Goal: Transaction & Acquisition: Obtain resource

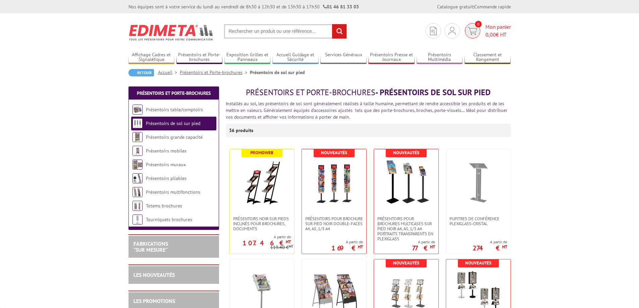
drag, startPoint x: 0, startPoint y: 0, endPoint x: 493, endPoint y: 27, distance: 493.5
click at [493, 27] on span "Mon panier 0,00 € HT" at bounding box center [497, 30] width 25 height 15
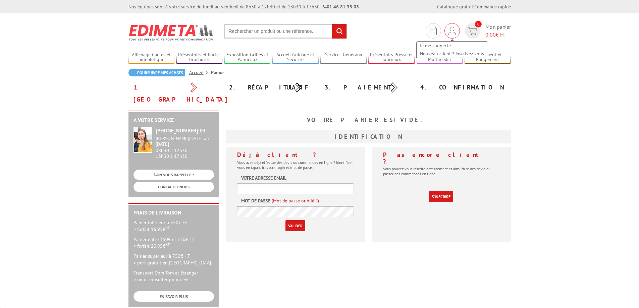
click at [452, 35] on div "Je me connecte Nouveau client ? Inscrivez-vous" at bounding box center [452, 47] width 72 height 24
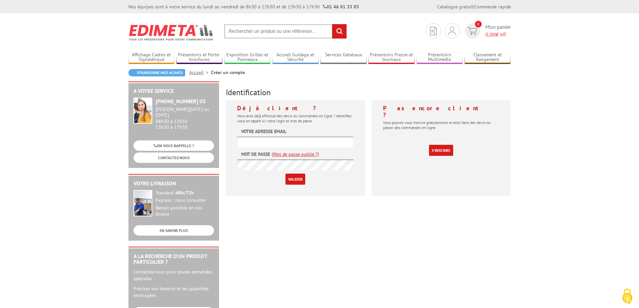
click at [253, 143] on input "text" at bounding box center [295, 141] width 116 height 11
type input "accueil@cdc-oleron.fr"
click at [293, 175] on input "Valider" at bounding box center [295, 179] width 20 height 11
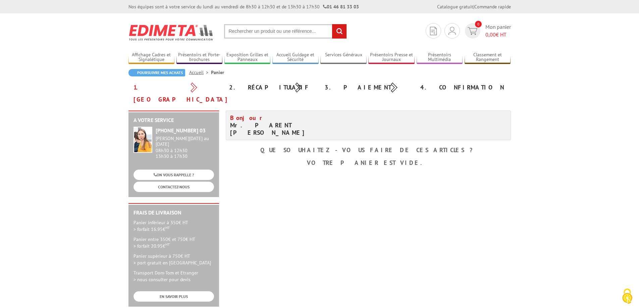
click at [294, 34] on input "text" at bounding box center [285, 31] width 123 height 14
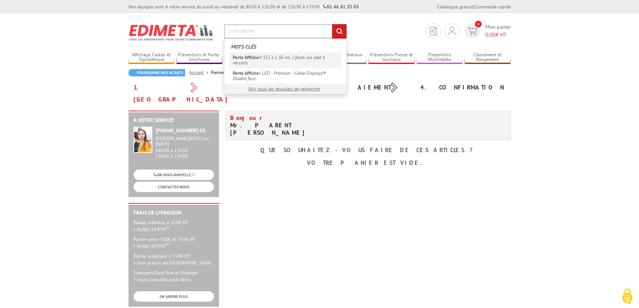
type input "porte affiche"
click at [287, 55] on link "Porte Affiche H 152 x L 56 cm 2 faces sur pied à ressorts" at bounding box center [285, 59] width 112 height 15
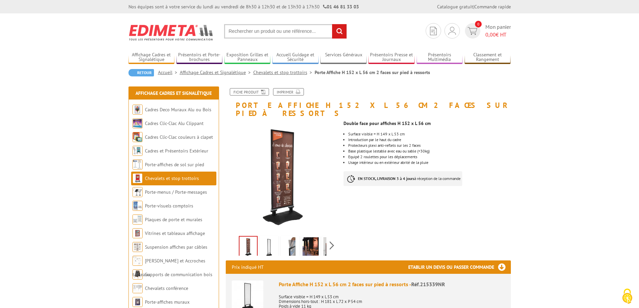
click at [258, 32] on input "text" at bounding box center [285, 31] width 123 height 14
click at [259, 33] on input "text" at bounding box center [285, 31] width 123 height 14
type input "porte affiche visual displays"
click at [332, 24] on input "rechercher" at bounding box center [339, 31] width 14 height 14
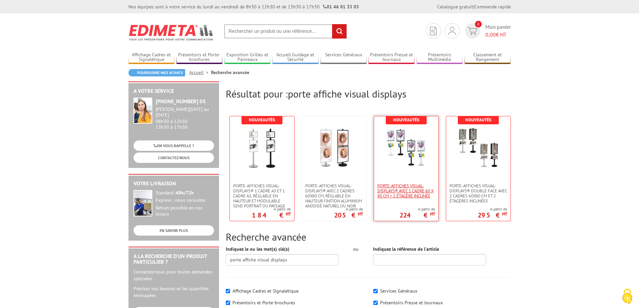
click at [388, 198] on span "PORTE-AFFICHES VISUAL-DISPLAYS® AVEC 1 CADRE 60 X 80 CM + 1 ÉTAGÈRE INCLINÉE" at bounding box center [406, 190] width 58 height 15
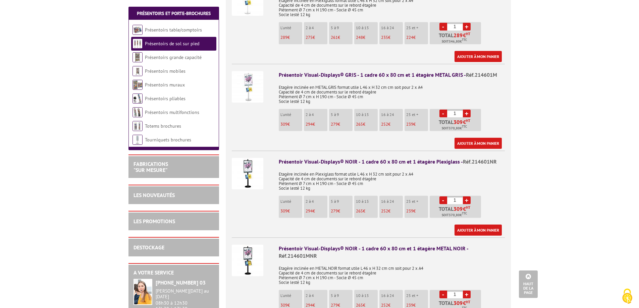
scroll to position [335, 0]
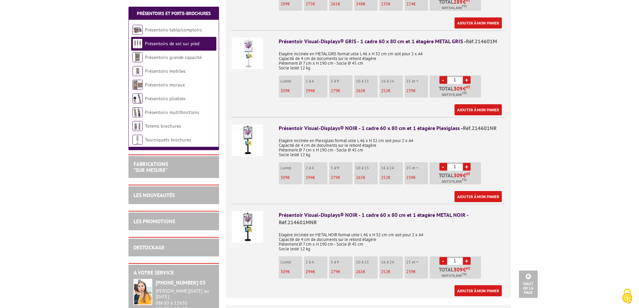
click at [249, 138] on img at bounding box center [248, 140] width 32 height 32
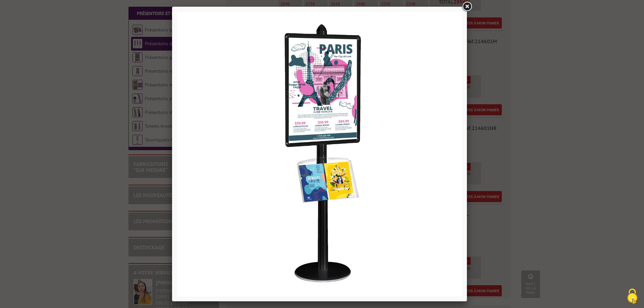
click at [468, 6] on link at bounding box center [467, 7] width 12 height 12
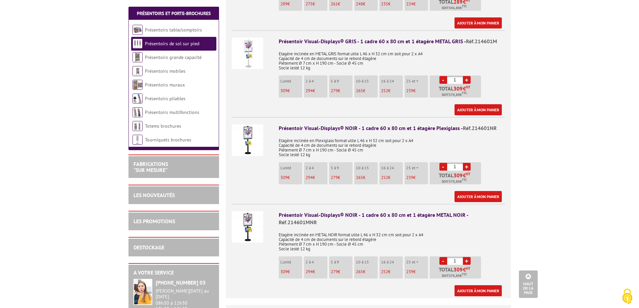
click at [251, 221] on img at bounding box center [248, 227] width 32 height 32
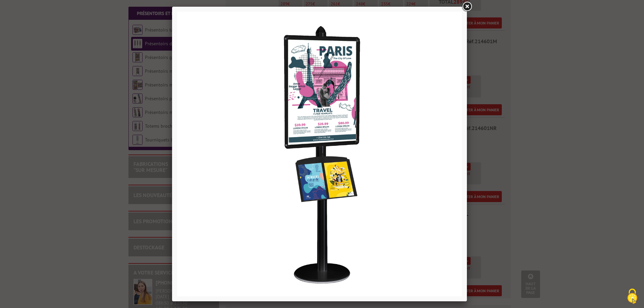
click at [465, 9] on link at bounding box center [467, 7] width 12 height 12
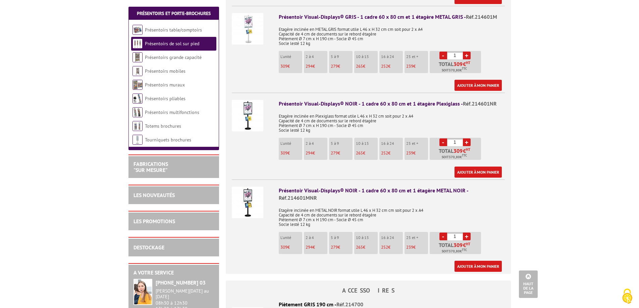
scroll to position [369, 0]
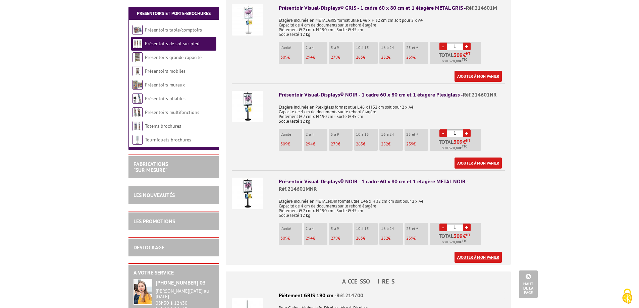
click at [474, 252] on link "Ajouter à mon panier" at bounding box center [477, 257] width 47 height 11
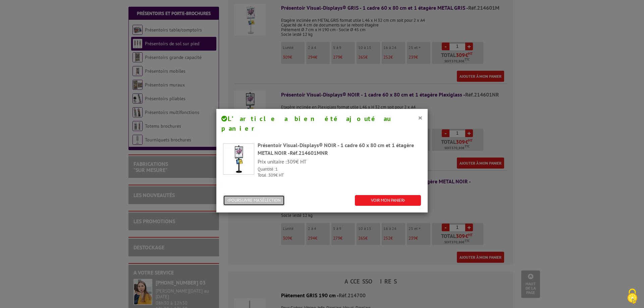
click at [266, 195] on button "POURSUIVRE MA SÉLECTION" at bounding box center [254, 200] width 62 height 11
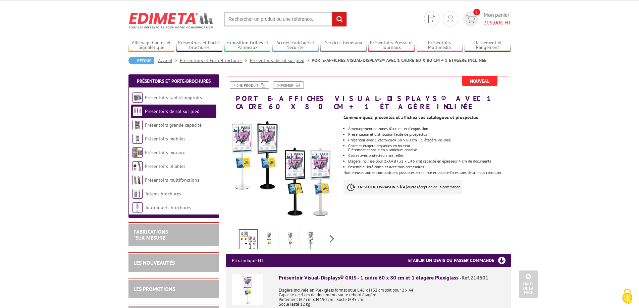
scroll to position [0, 0]
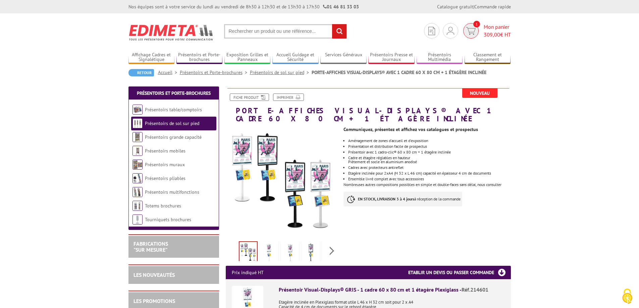
click at [497, 29] on span "Mon panier 309,00 € HT" at bounding box center [496, 30] width 27 height 15
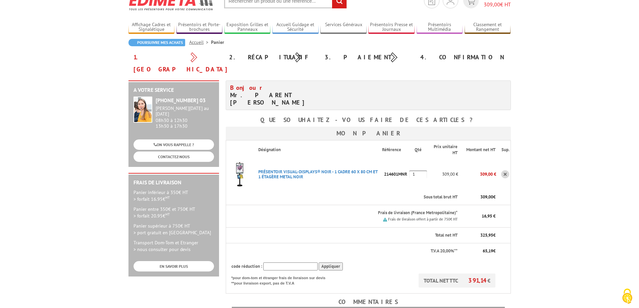
scroll to position [168, 0]
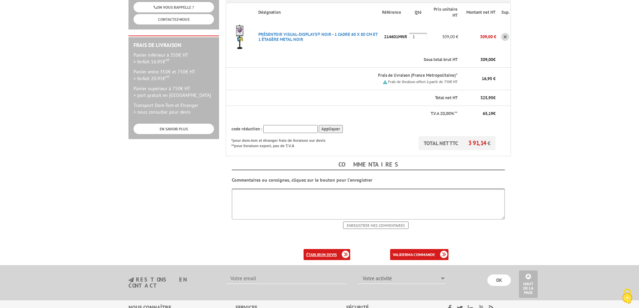
click at [322, 252] on b "un devis" at bounding box center [328, 254] width 16 height 5
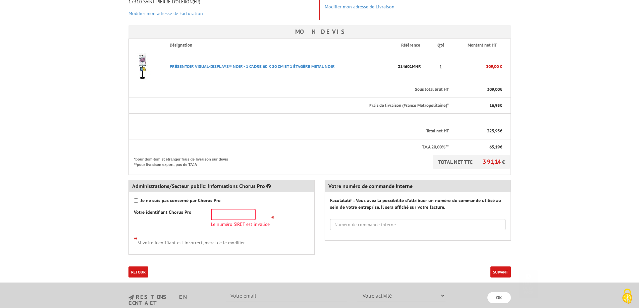
scroll to position [168, 0]
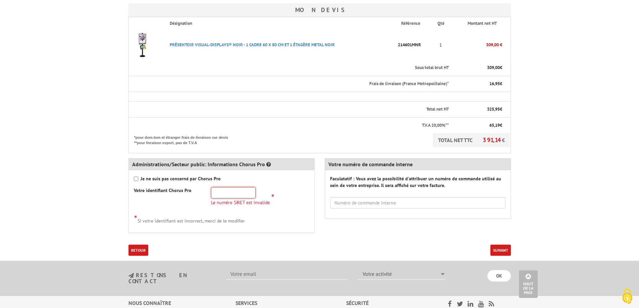
click at [243, 195] on input "text" at bounding box center [233, 192] width 45 height 11
click at [218, 196] on input "text" at bounding box center [233, 192] width 45 height 11
paste input "24170062400026"
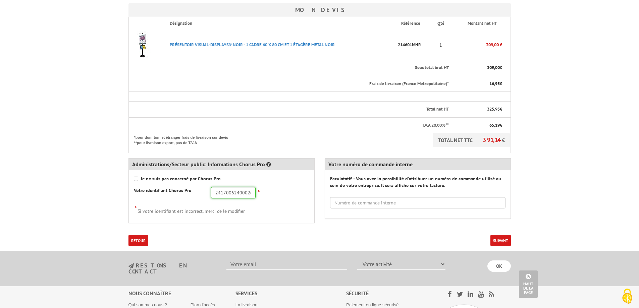
type input "24170062400026"
click at [501, 240] on button "Suivant" at bounding box center [500, 240] width 20 height 11
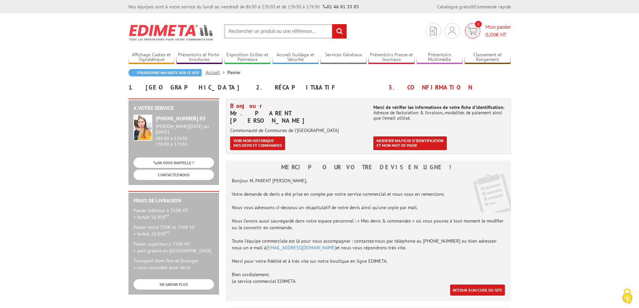
click at [478, 31] on span "0" at bounding box center [472, 30] width 15 height 15
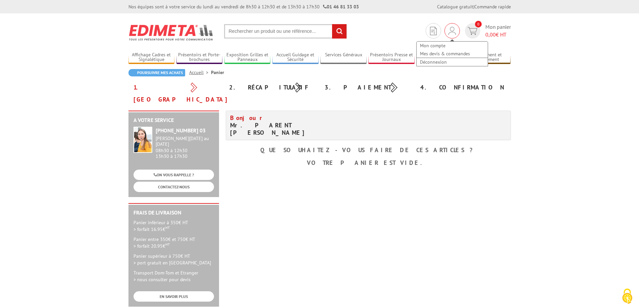
click at [448, 31] on img at bounding box center [451, 31] width 7 height 8
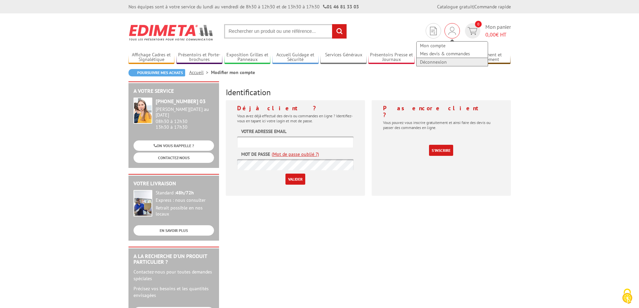
click at [444, 60] on link "Déconnexion" at bounding box center [451, 62] width 71 height 8
